Goal: Task Accomplishment & Management: Manage account settings

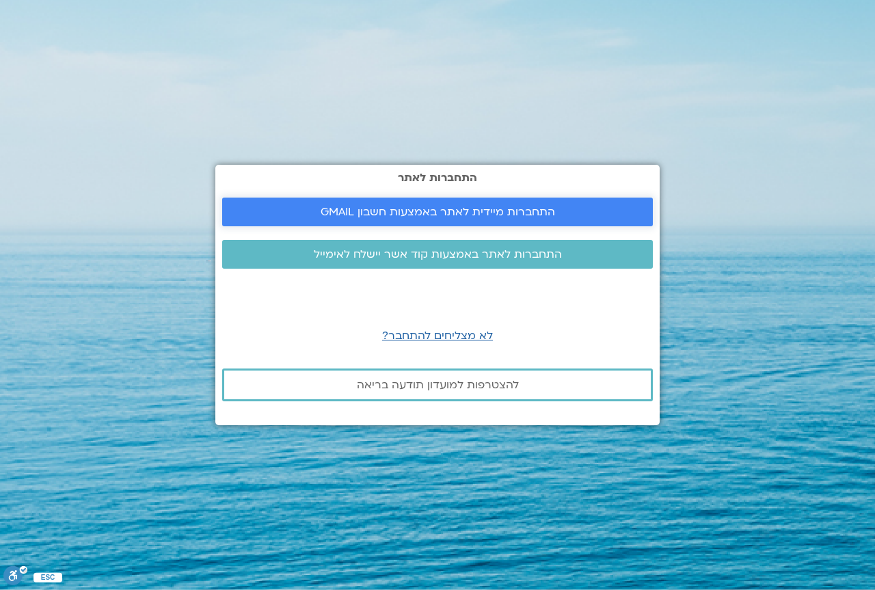
click at [472, 208] on span "התחברות מיידית לאתר באמצעות חשבון GMAIL" at bounding box center [437, 212] width 234 height 12
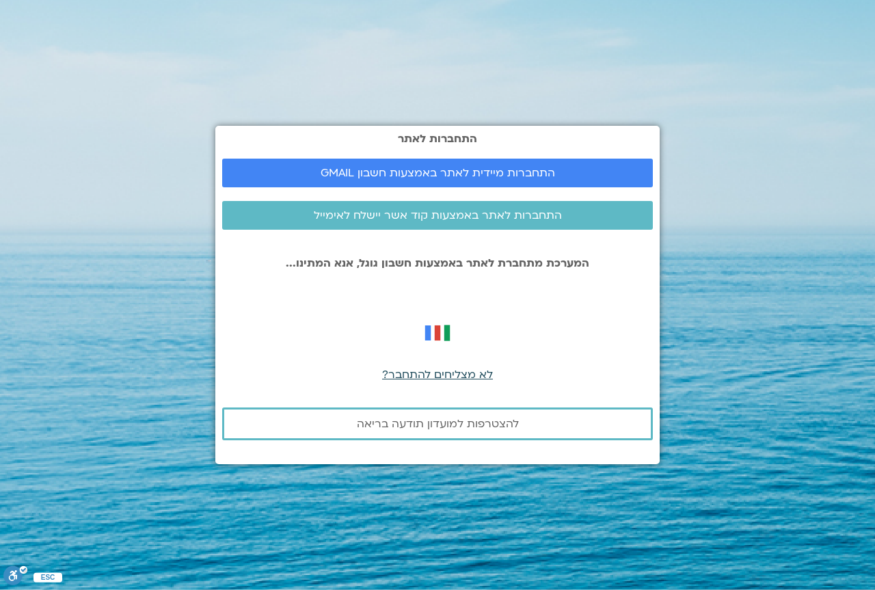
click at [456, 376] on span "לא מצליחים להתחבר?" at bounding box center [437, 374] width 111 height 15
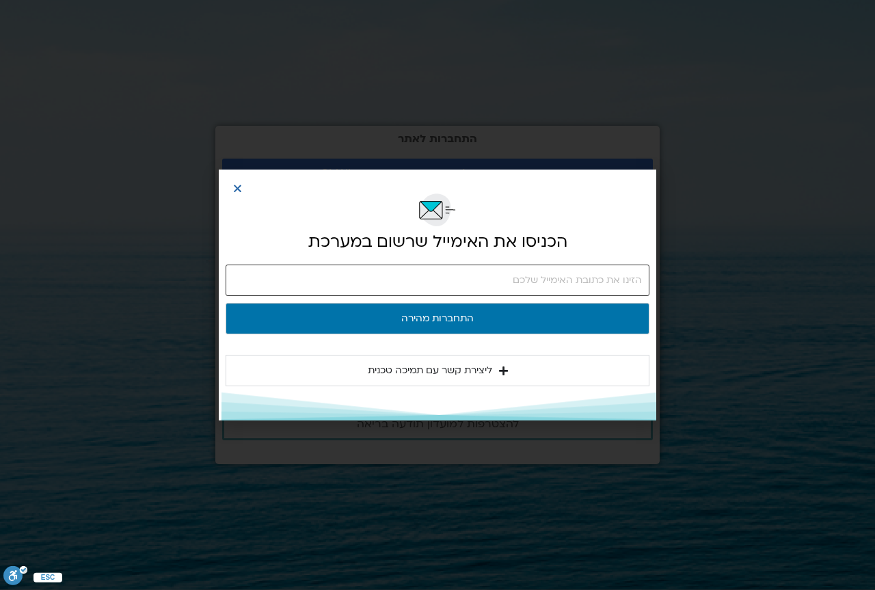
click at [532, 278] on input "email" at bounding box center [438, 279] width 424 height 31
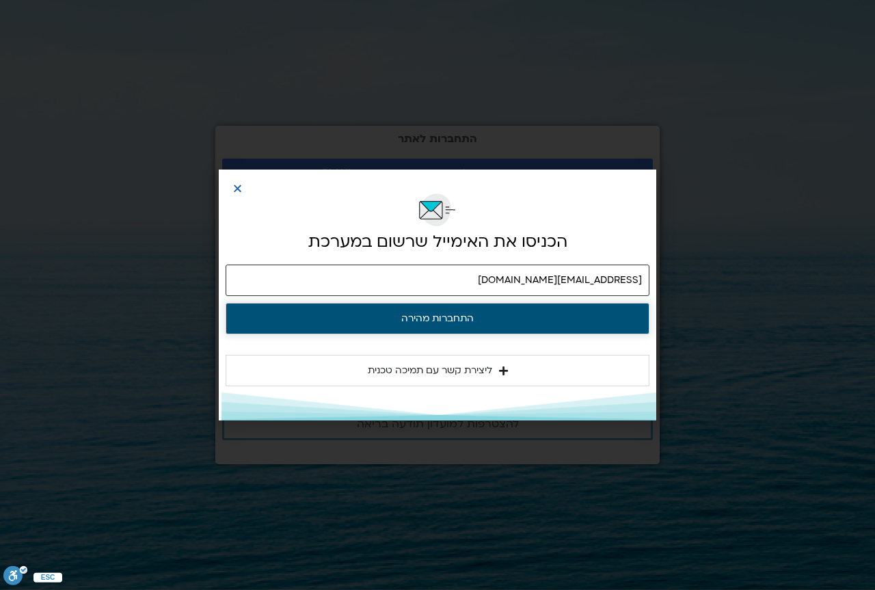
type input "[EMAIL_ADDRESS][DOMAIN_NAME]"
click at [450, 318] on button "התחברות מהירה" at bounding box center [438, 318] width 424 height 31
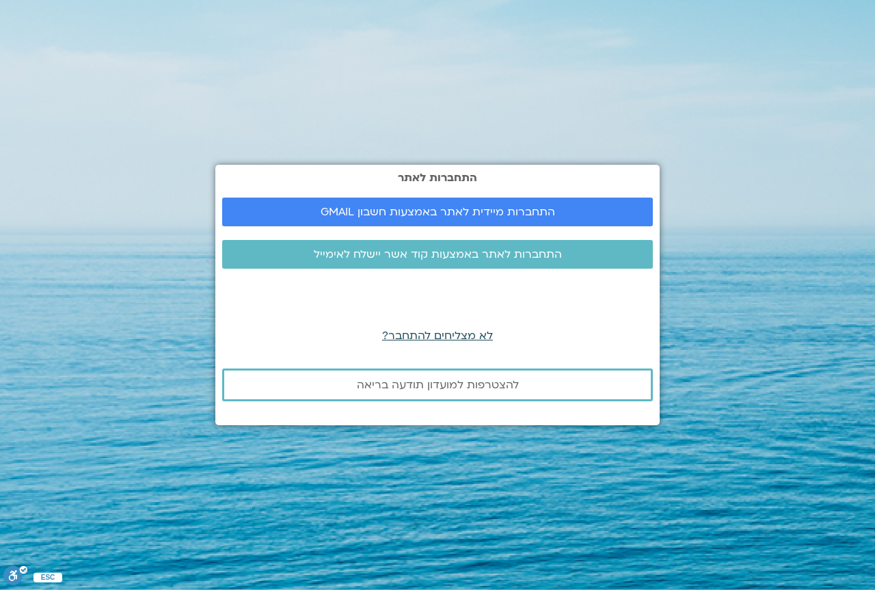
click at [438, 333] on span "לא מצליחים להתחבר?" at bounding box center [437, 335] width 111 height 15
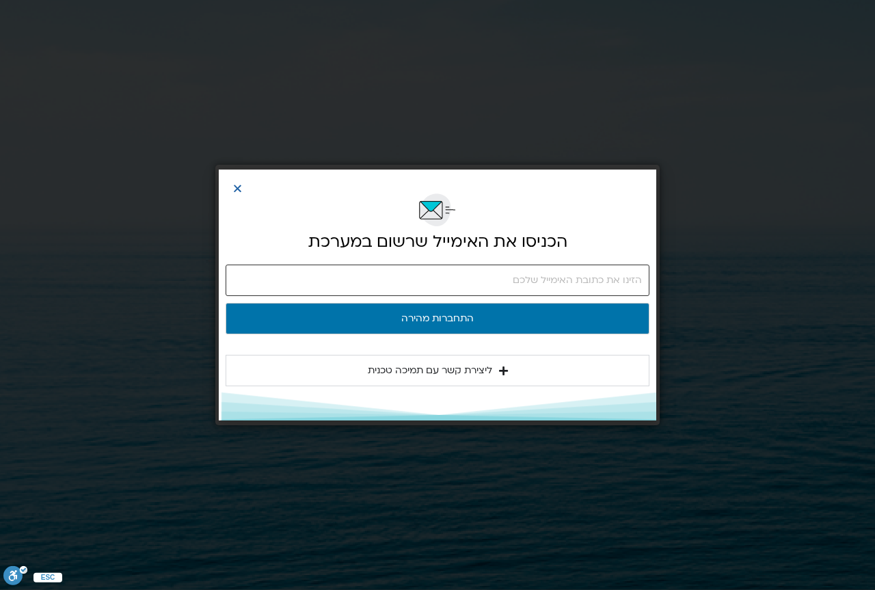
click at [564, 281] on input "email" at bounding box center [438, 279] width 424 height 31
type input "[EMAIL_ADDRESS][DOMAIN_NAME]"
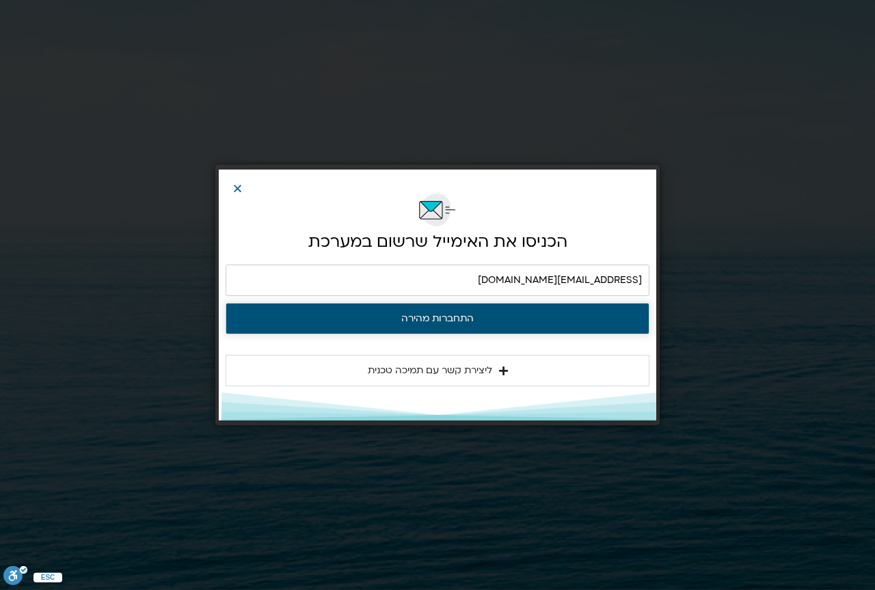
click at [465, 317] on button "התחברות מהירה" at bounding box center [438, 318] width 424 height 31
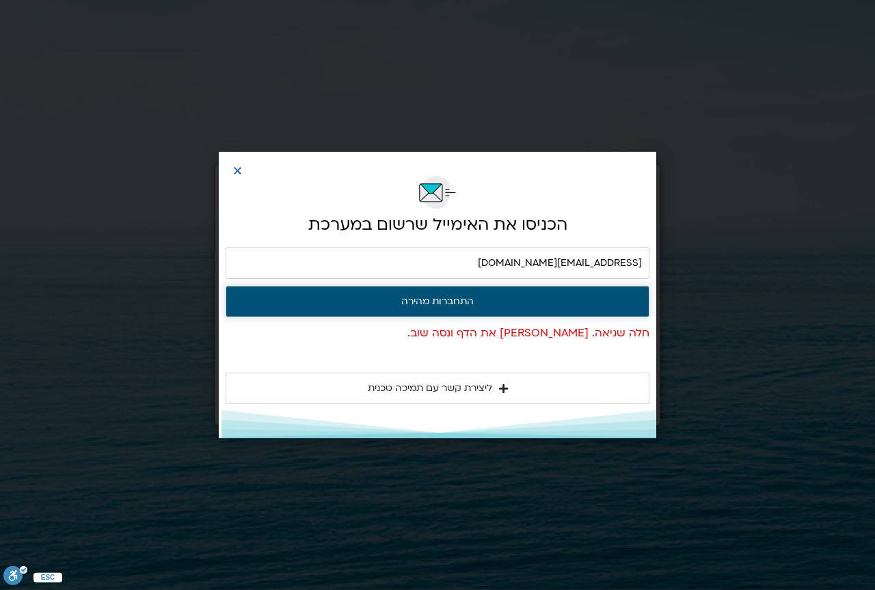
click at [443, 297] on button "התחברות מהירה" at bounding box center [438, 301] width 424 height 31
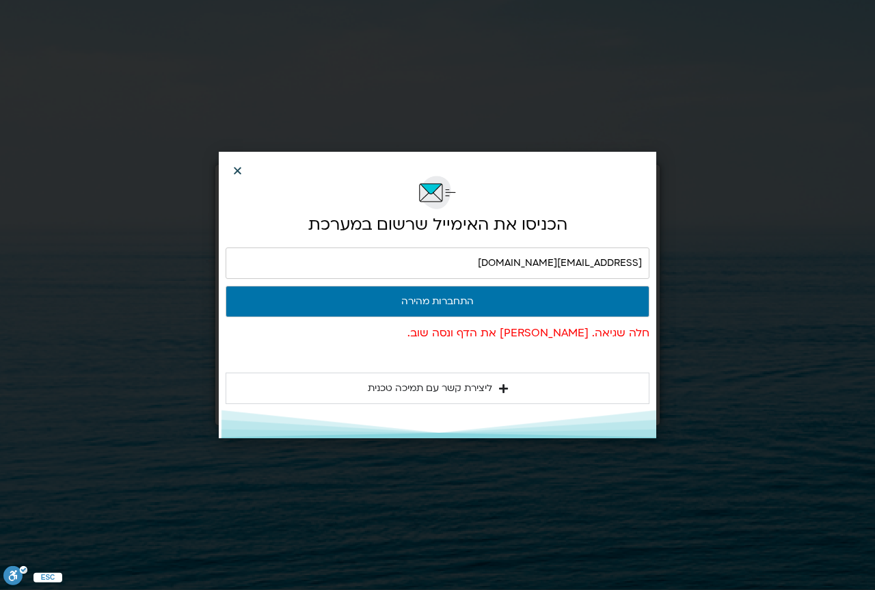
click at [236, 170] on icon "Close" at bounding box center [237, 170] width 10 height 10
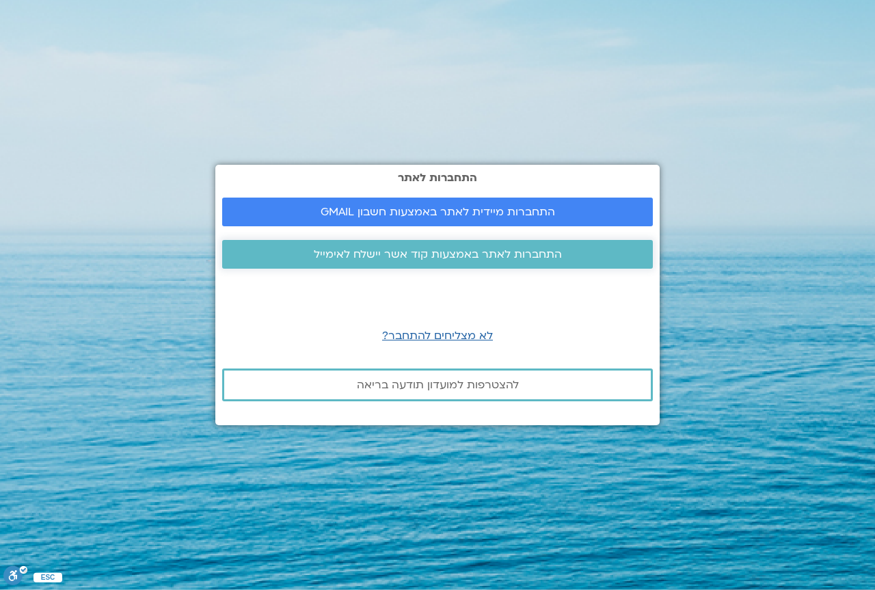
click at [474, 255] on span "התחברות לאתר באמצעות קוד אשר יישלח לאימייל" at bounding box center [438, 254] width 248 height 12
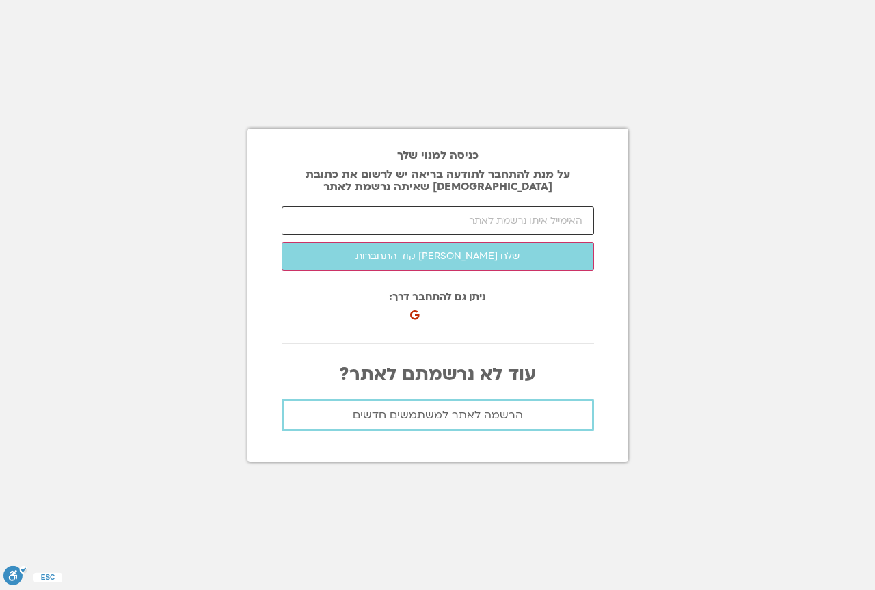
click at [465, 219] on input "email" at bounding box center [438, 220] width 312 height 29
